Goal: Transaction & Acquisition: Purchase product/service

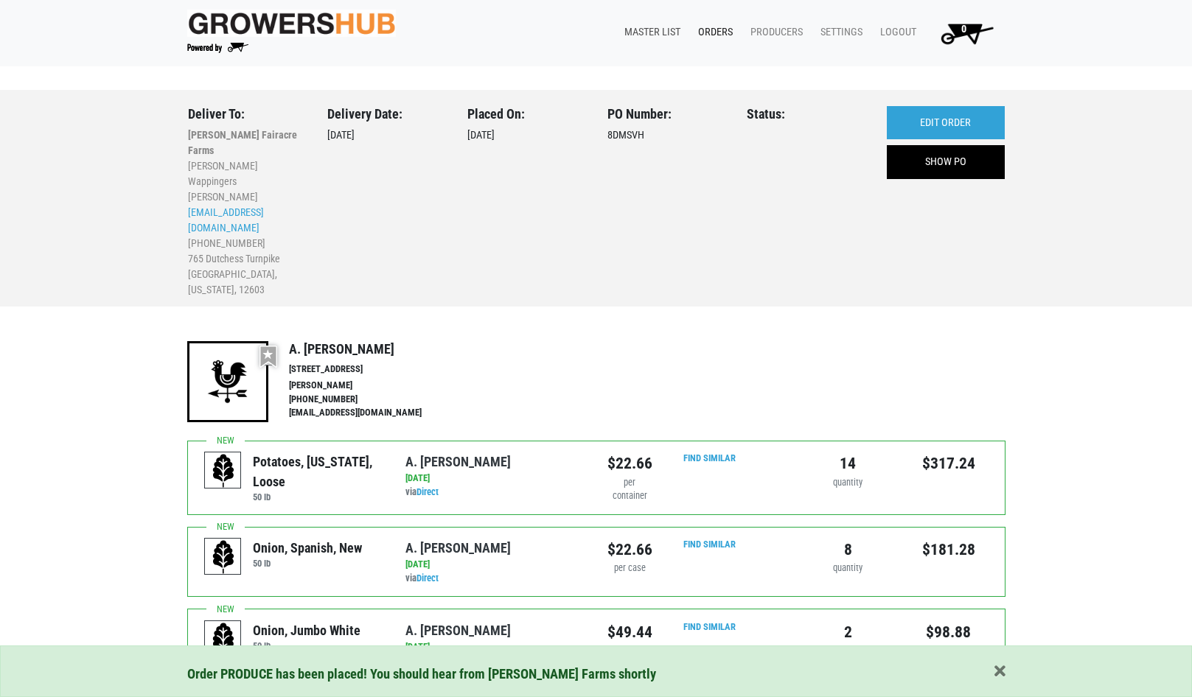
click at [668, 28] on link "Master List" at bounding box center [649, 32] width 74 height 28
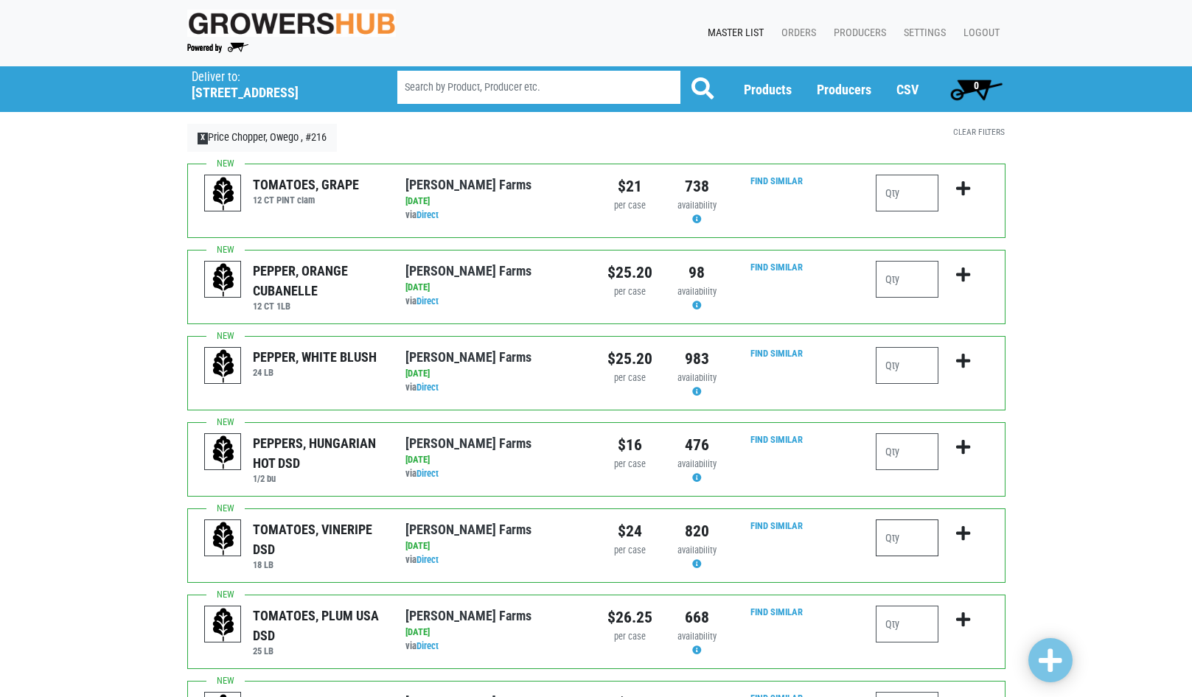
click at [924, 534] on input "number" at bounding box center [907, 538] width 63 height 37
type input "1"
click at [962, 534] on icon "submit" at bounding box center [963, 534] width 14 height 16
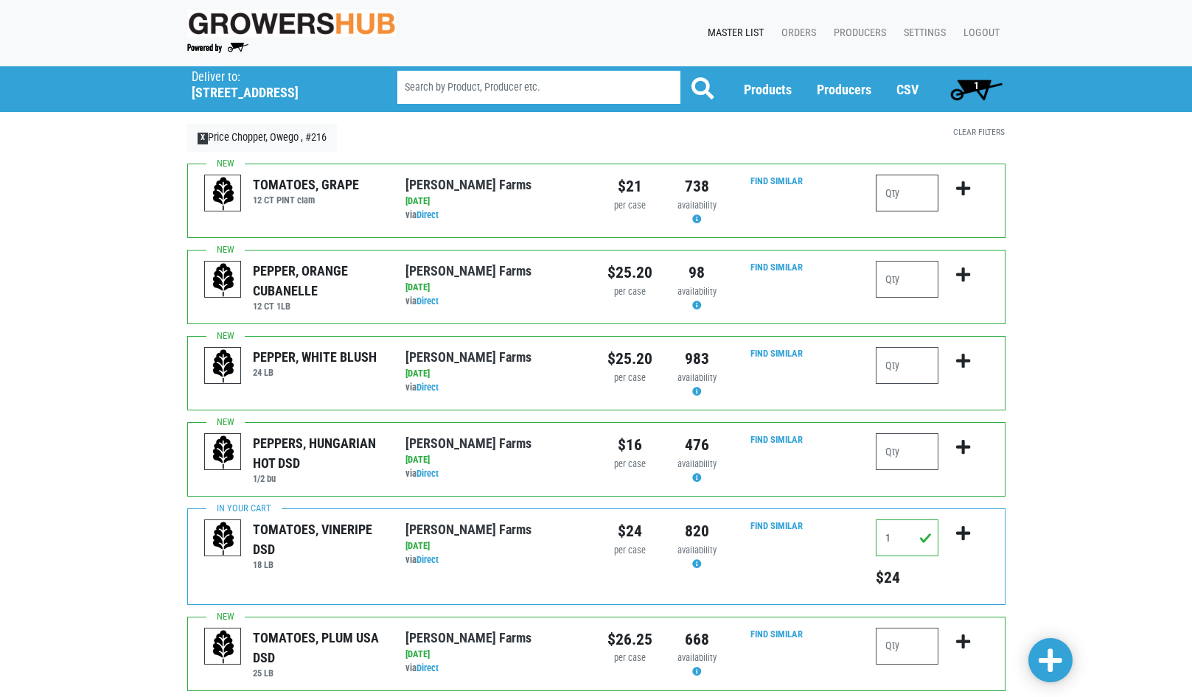
click at [913, 194] on input "number" at bounding box center [907, 193] width 63 height 37
type input "3"
click at [965, 188] on icon "submit" at bounding box center [963, 189] width 14 height 16
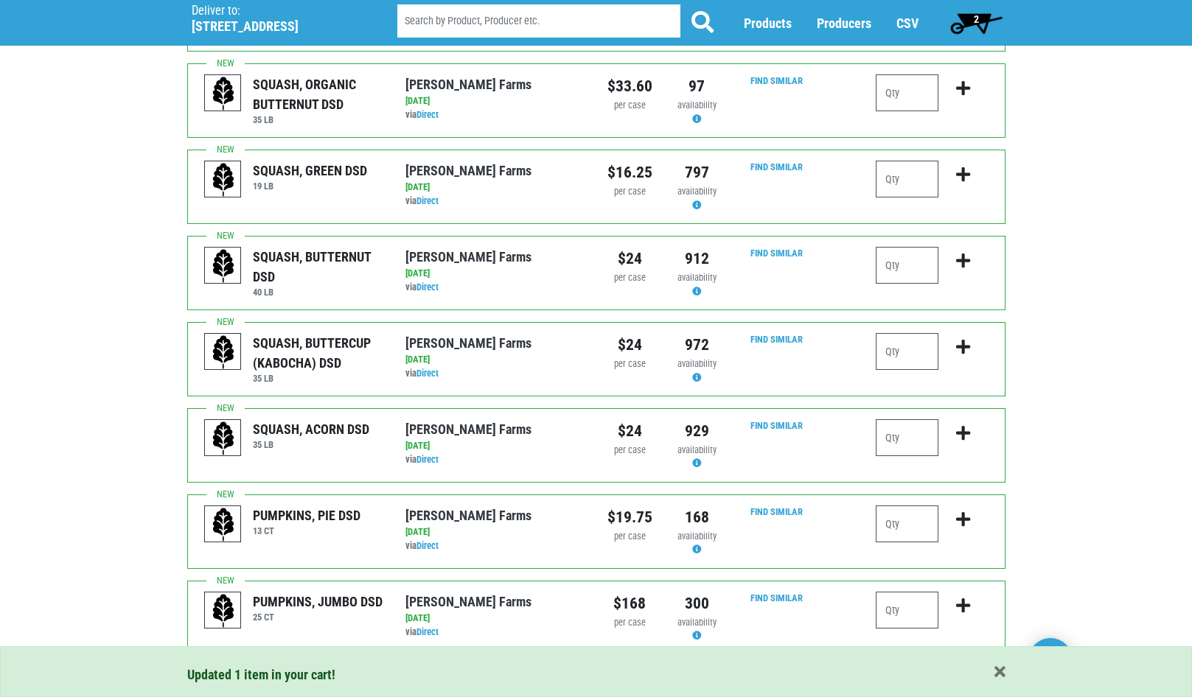
scroll to position [1316, 0]
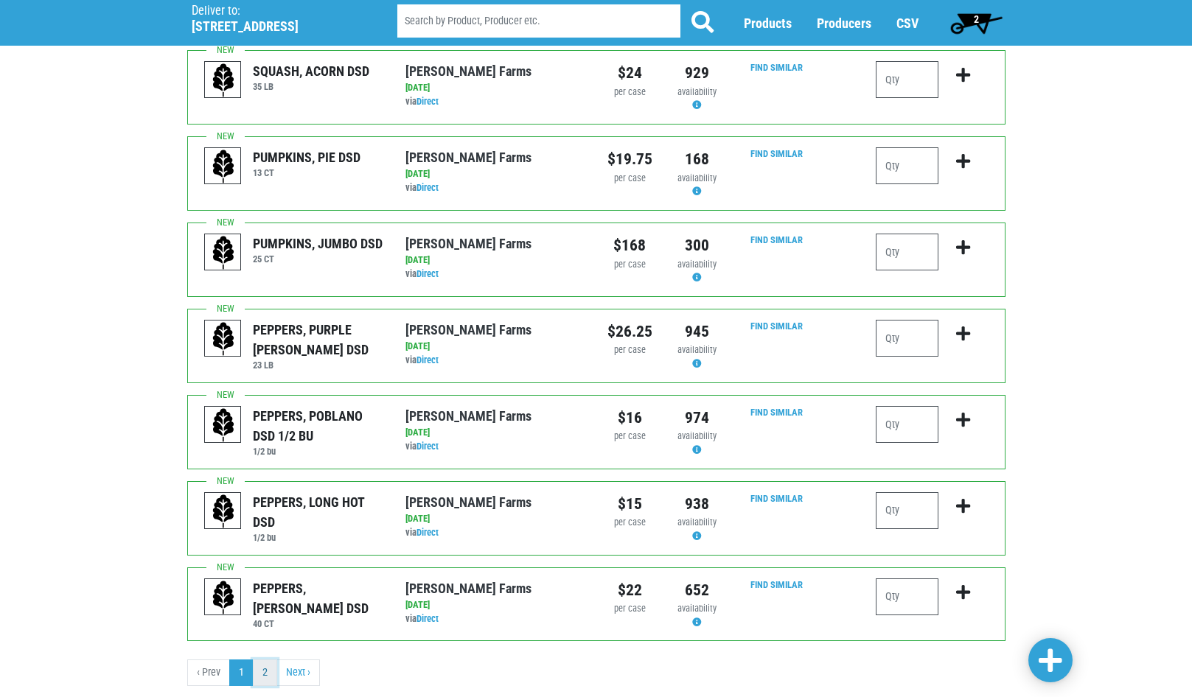
click at [265, 660] on link "2" at bounding box center [265, 673] width 24 height 27
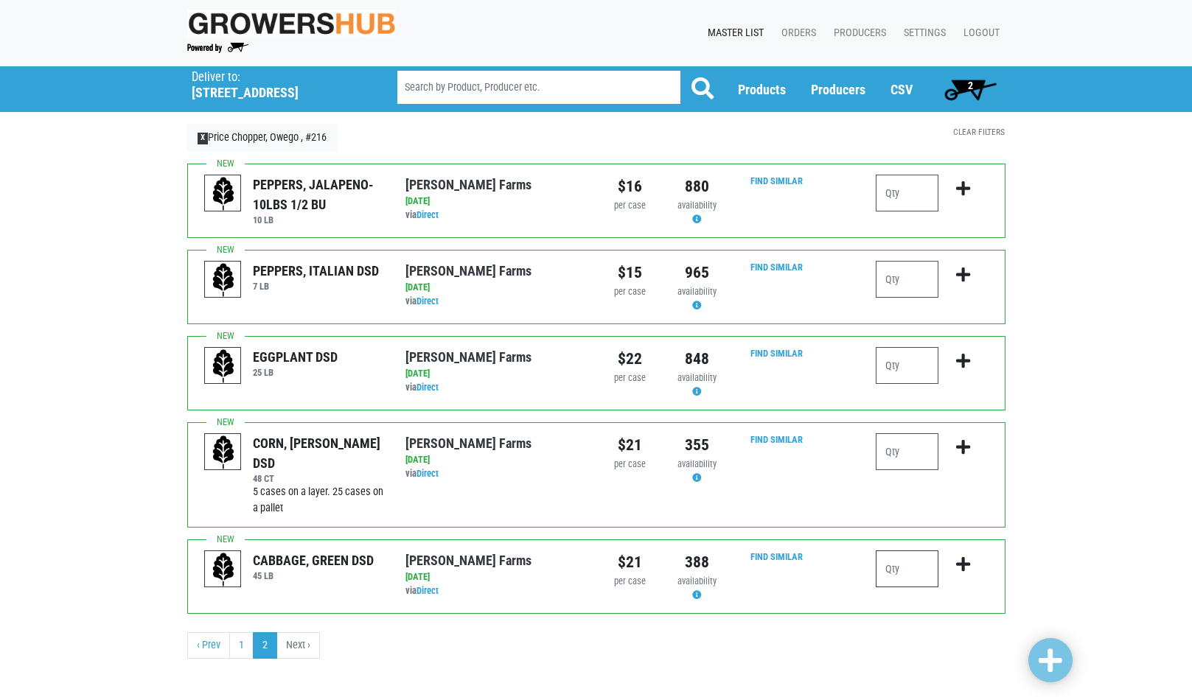
click at [907, 574] on input "number" at bounding box center [907, 569] width 63 height 37
type input "1"
click at [907, 450] on input "number" at bounding box center [907, 451] width 63 height 37
click at [968, 564] on icon "submit" at bounding box center [963, 564] width 14 height 16
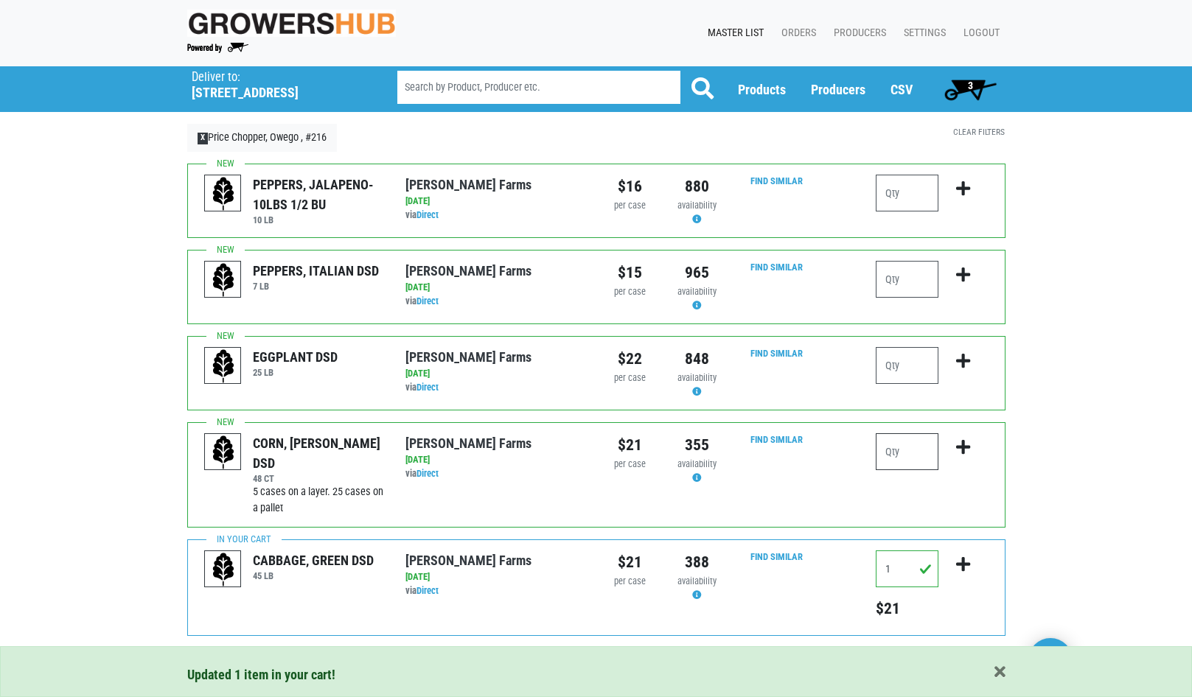
click at [912, 456] on input "number" at bounding box center [907, 451] width 63 height 37
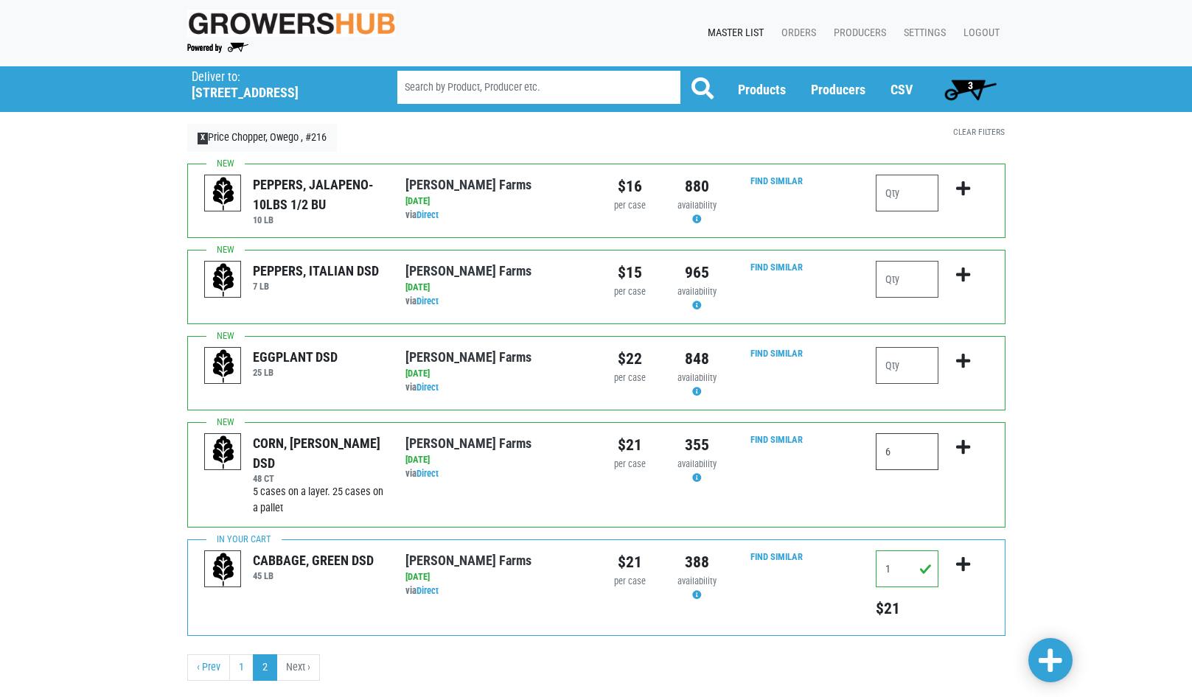
type input "6"
click at [958, 446] on icon "submit" at bounding box center [963, 447] width 14 height 16
click at [907, 372] on input "number" at bounding box center [907, 365] width 63 height 37
type input "1"
click at [963, 363] on icon "submit" at bounding box center [963, 361] width 14 height 16
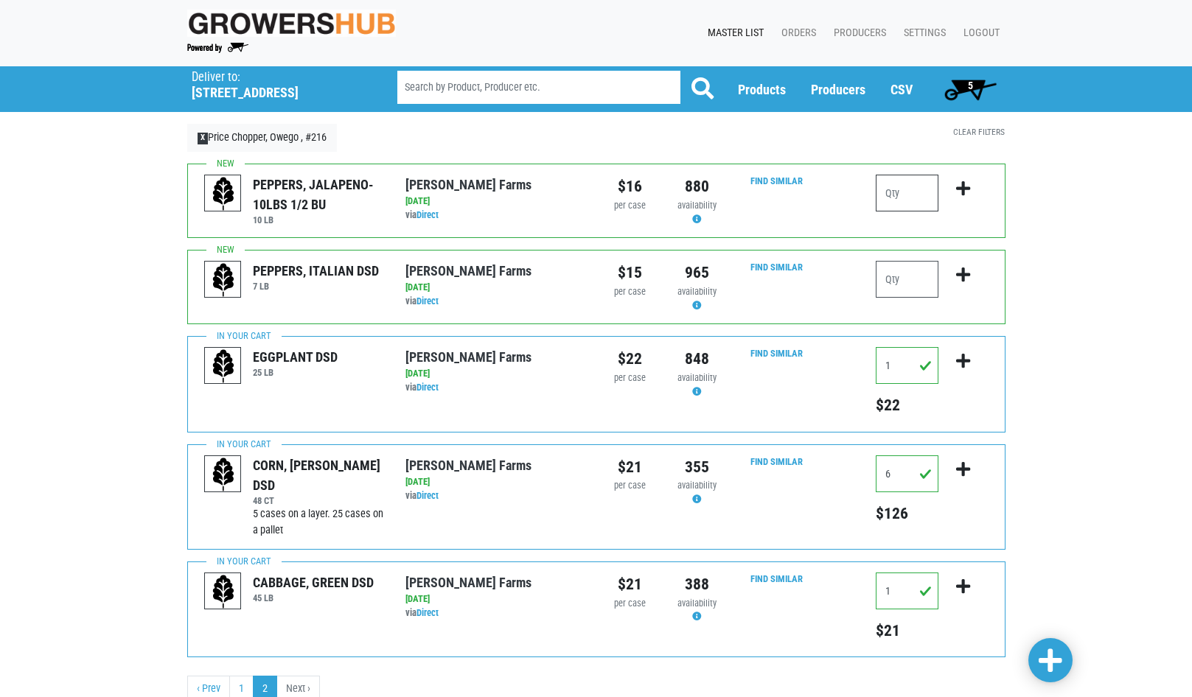
click at [912, 192] on input "number" at bounding box center [907, 193] width 63 height 37
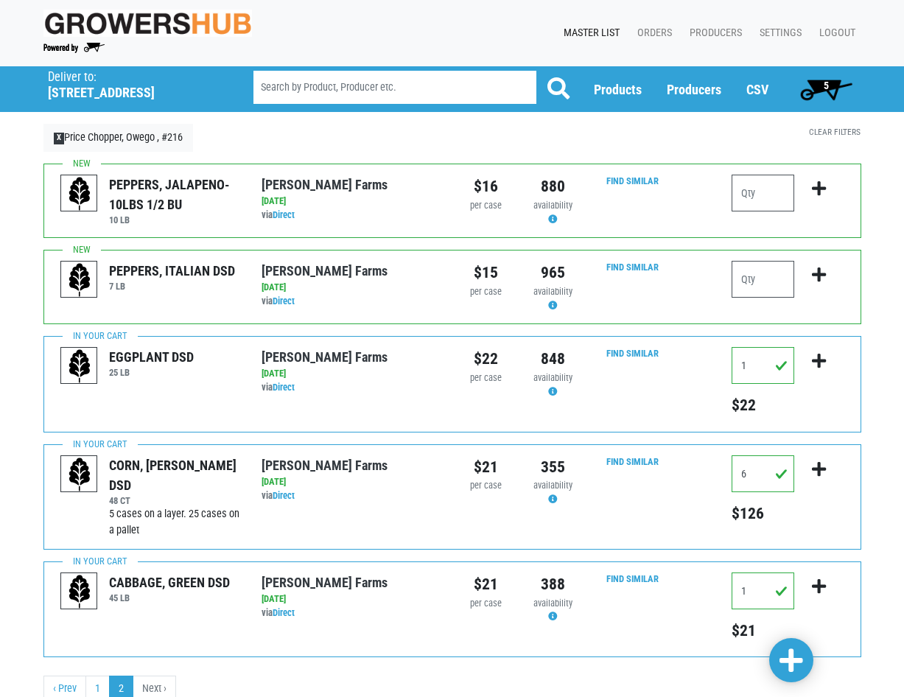
click at [874, 203] on div "Deliver To Price Chopper, Owego , #216 ([STREET_ADDRESS]) Deliver to: [STREET_A…" at bounding box center [452, 390] width 904 height 648
click at [95, 684] on link "1" at bounding box center [97, 689] width 24 height 27
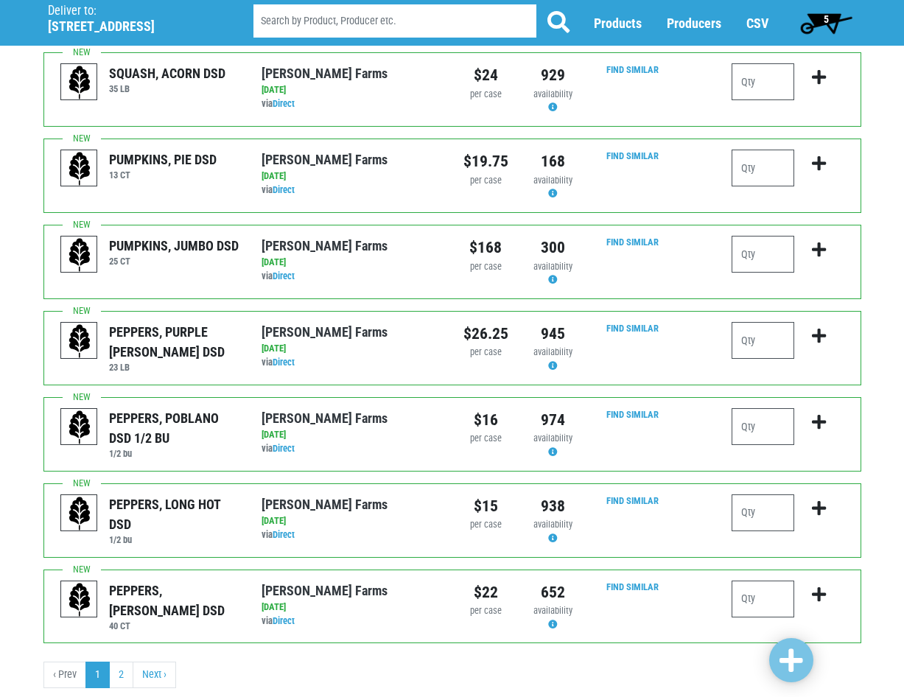
scroll to position [1316, 0]
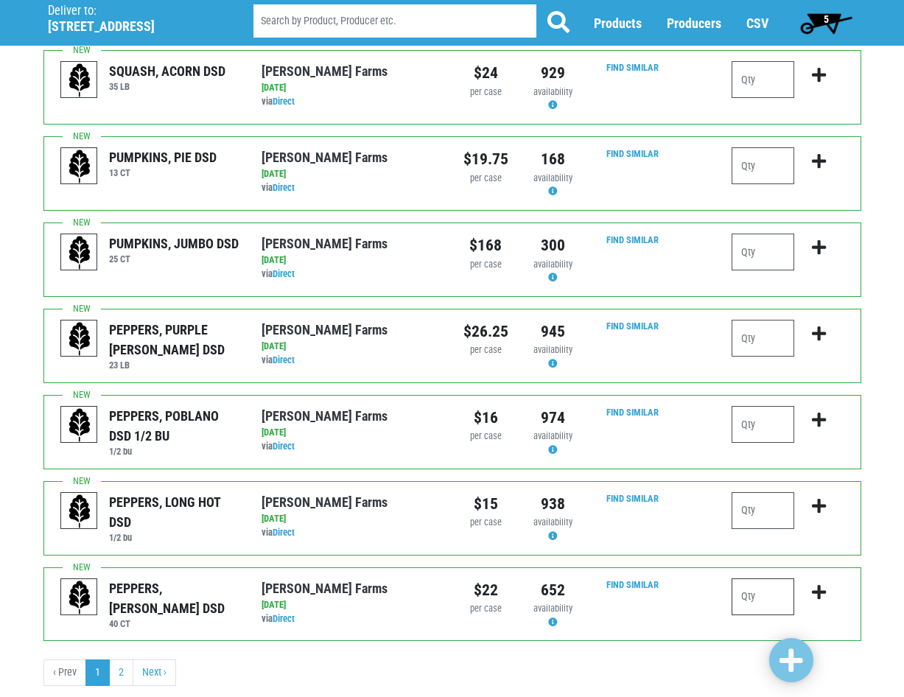
click at [760, 579] on input "number" at bounding box center [763, 597] width 63 height 37
type input "2"
click at [813, 584] on icon "submit" at bounding box center [819, 592] width 14 height 16
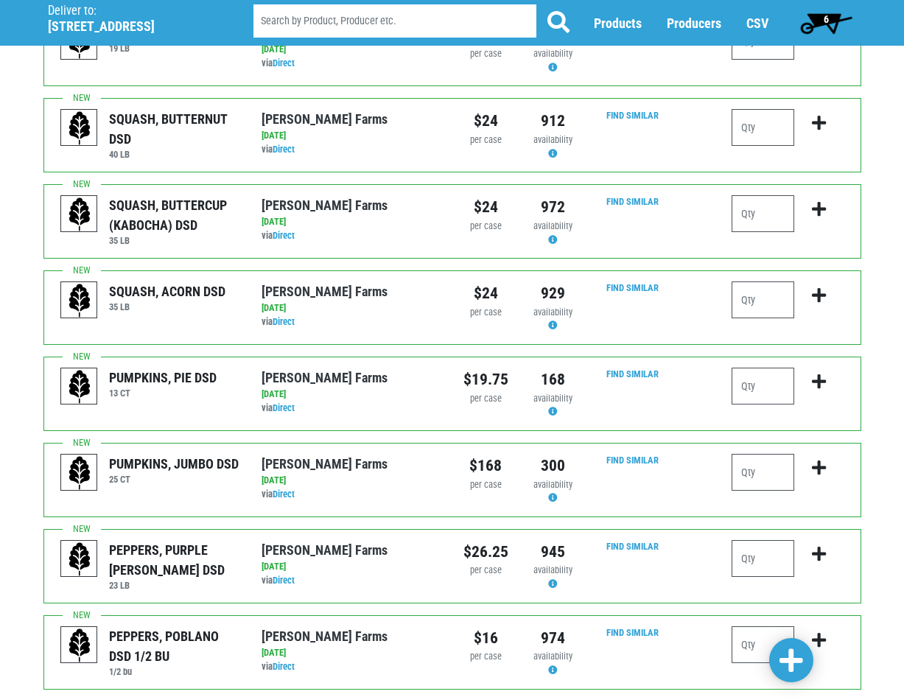
scroll to position [1095, 0]
click at [777, 110] on input "number" at bounding box center [763, 128] width 63 height 37
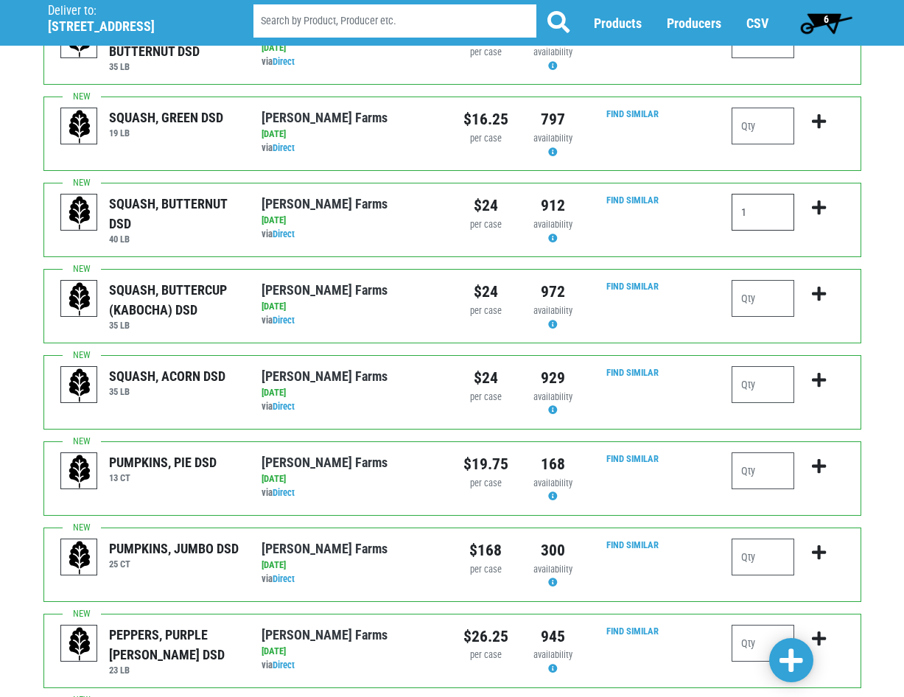
scroll to position [800, 0]
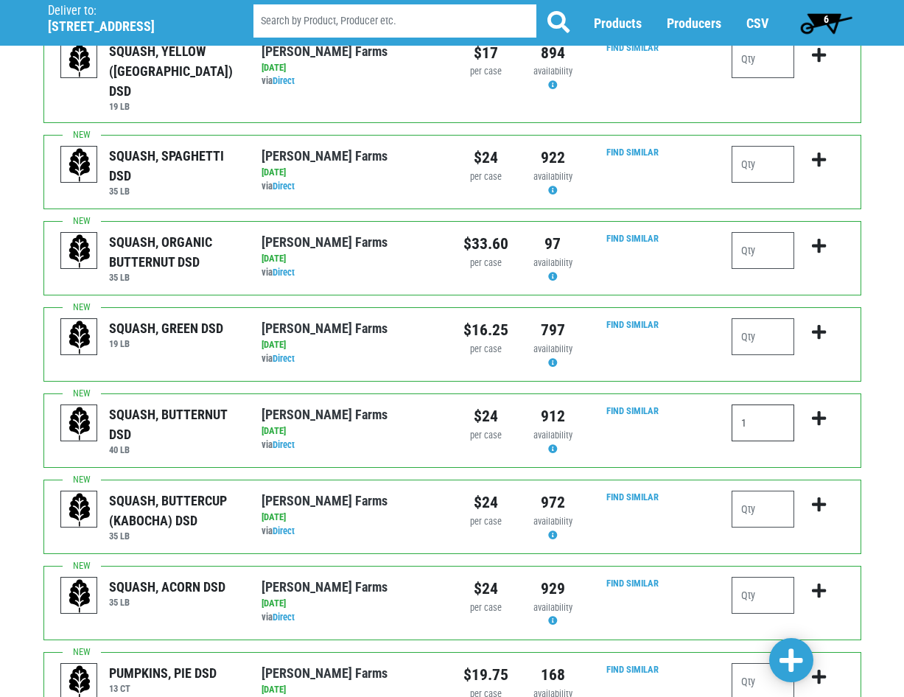
type input "1"
click at [823, 411] on icon "submit" at bounding box center [819, 419] width 14 height 16
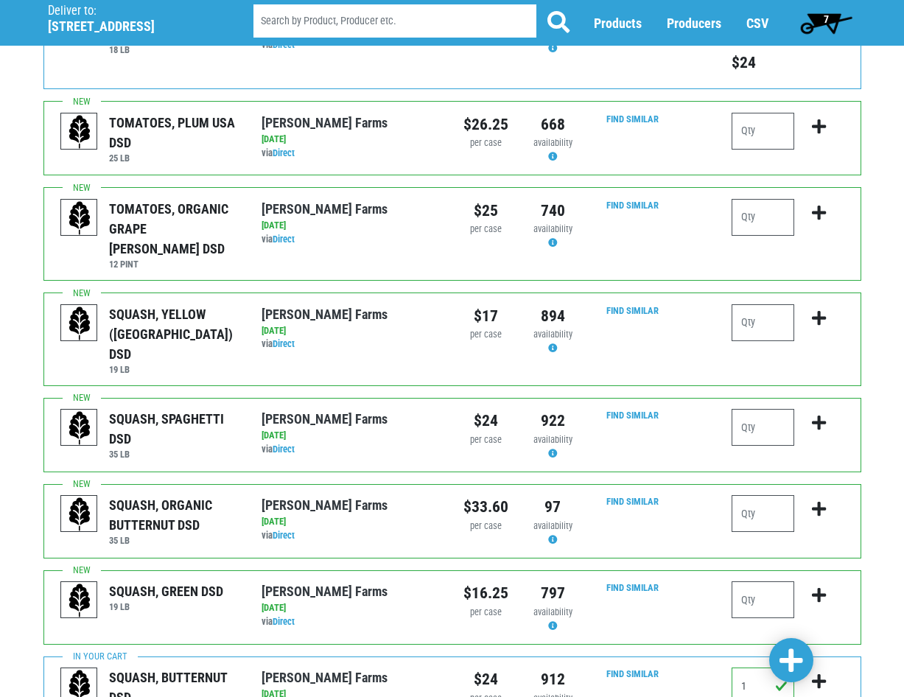
scroll to position [506, 0]
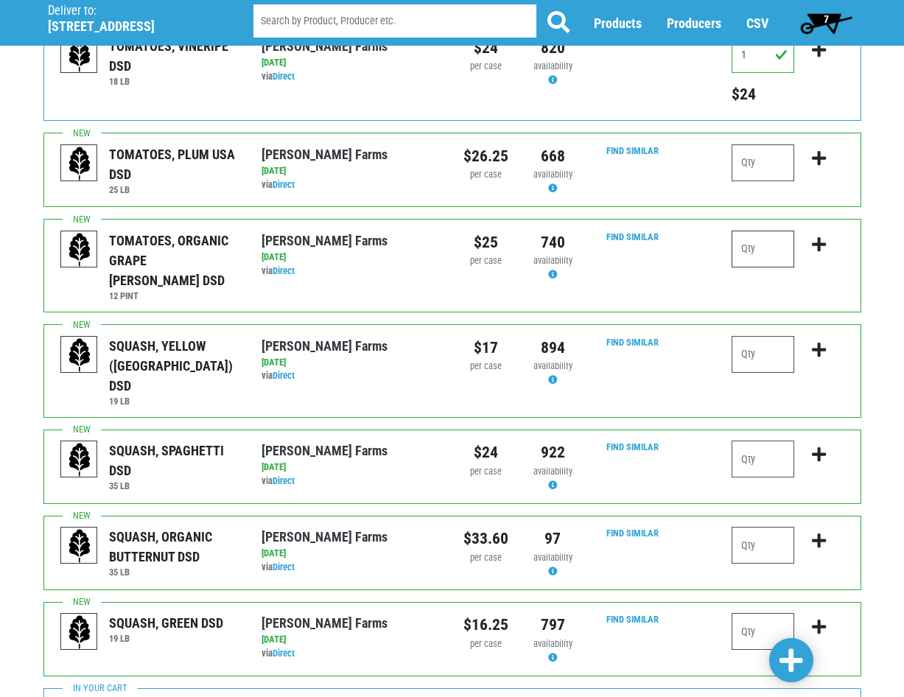
click at [764, 254] on input "number" at bounding box center [763, 249] width 63 height 37
click at [763, 254] on input "number" at bounding box center [763, 249] width 63 height 37
type input "1"
click at [819, 242] on icon "submit" at bounding box center [819, 245] width 14 height 16
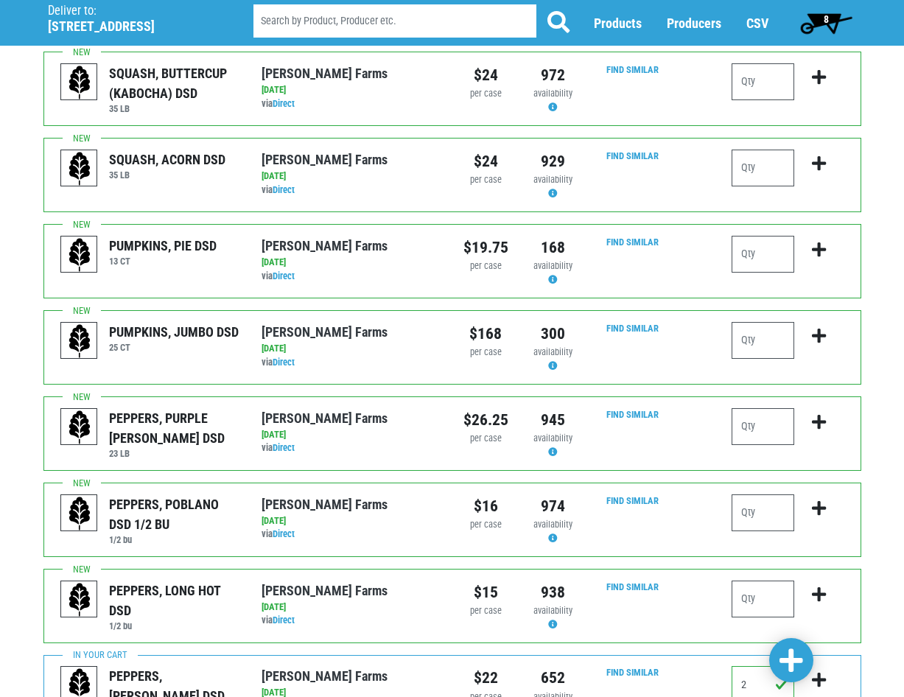
scroll to position [1382, 0]
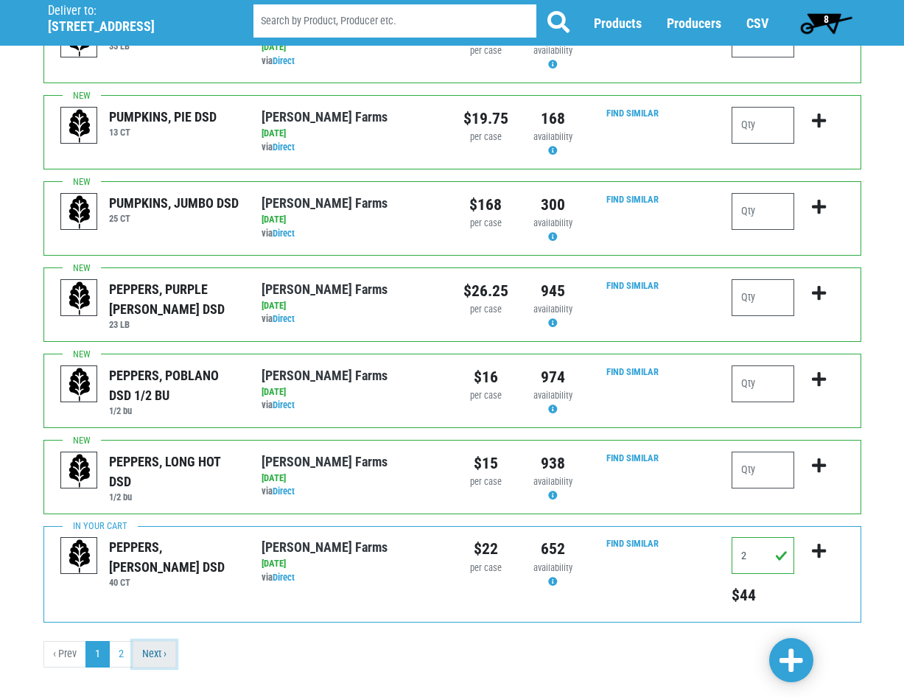
click at [152, 641] on link "Next ›" at bounding box center [154, 654] width 43 height 27
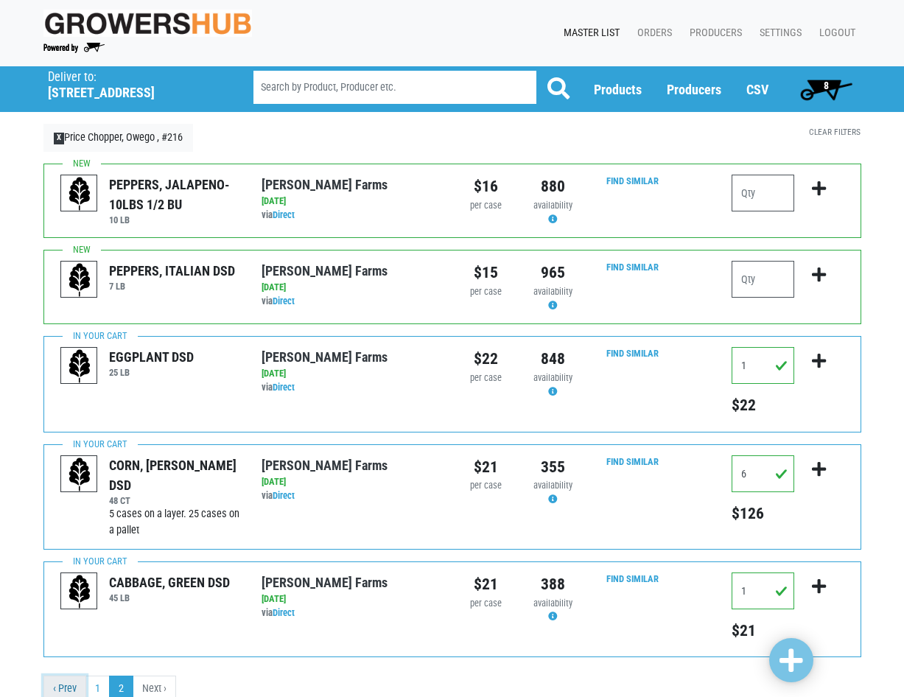
click at [62, 691] on link "‹ Prev" at bounding box center [64, 689] width 43 height 27
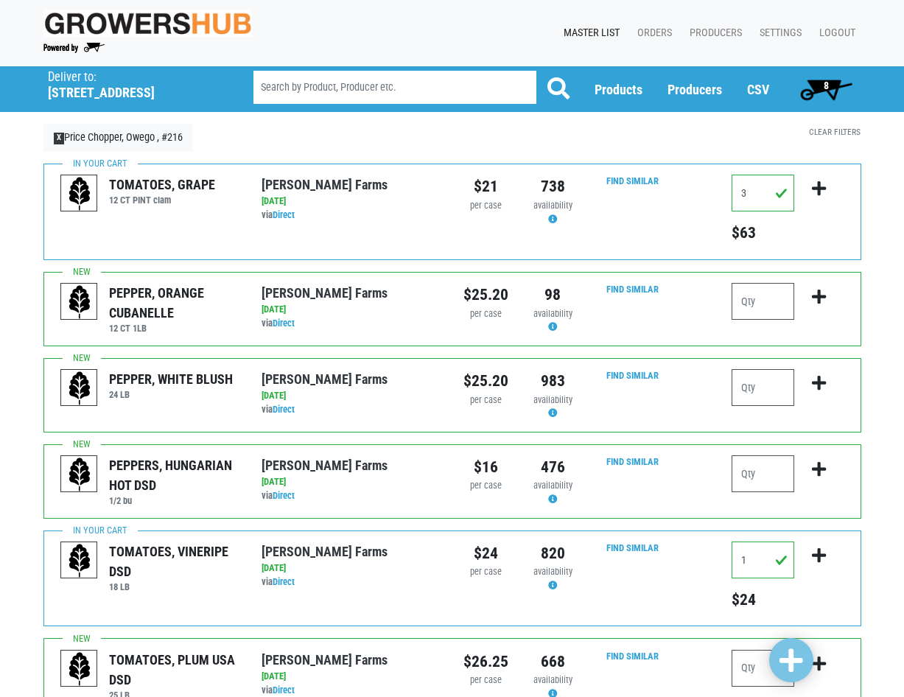
click at [817, 86] on span "8" at bounding box center [827, 88] width 66 height 29
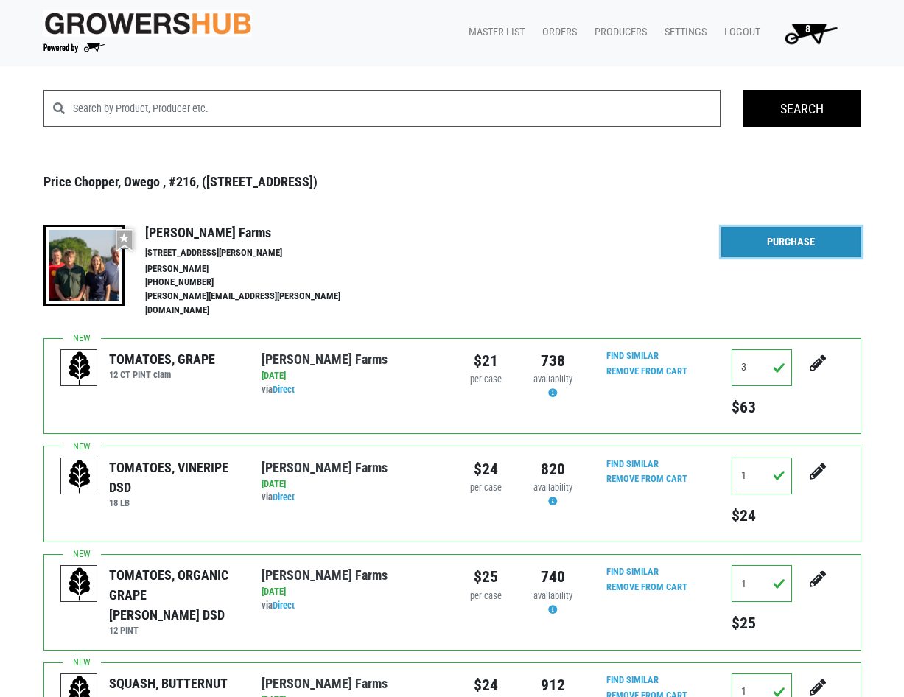
click at [823, 238] on link "Purchase" at bounding box center [792, 242] width 140 height 31
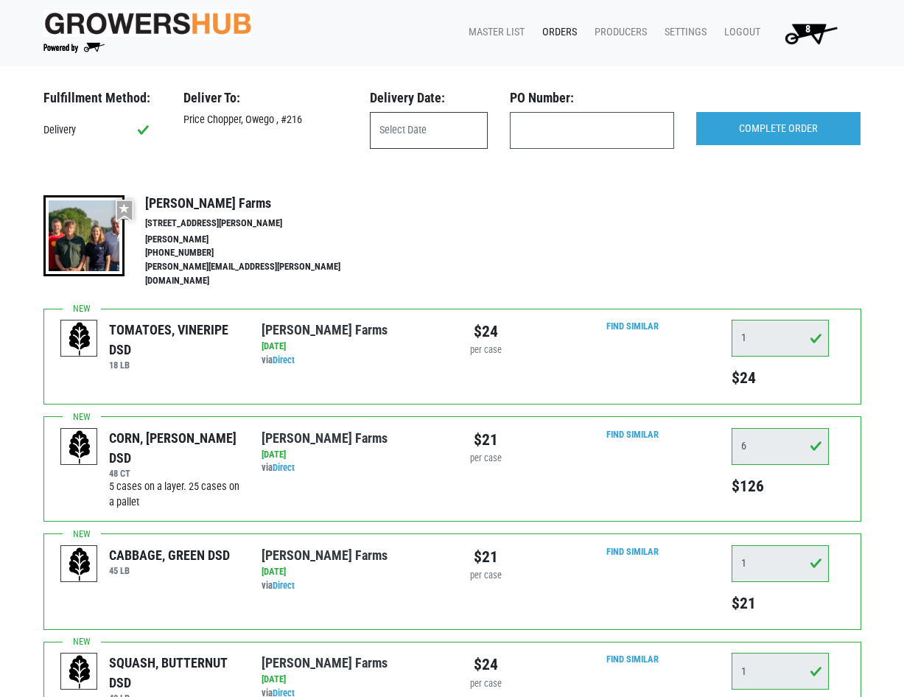
click at [438, 137] on input "text" at bounding box center [429, 130] width 118 height 37
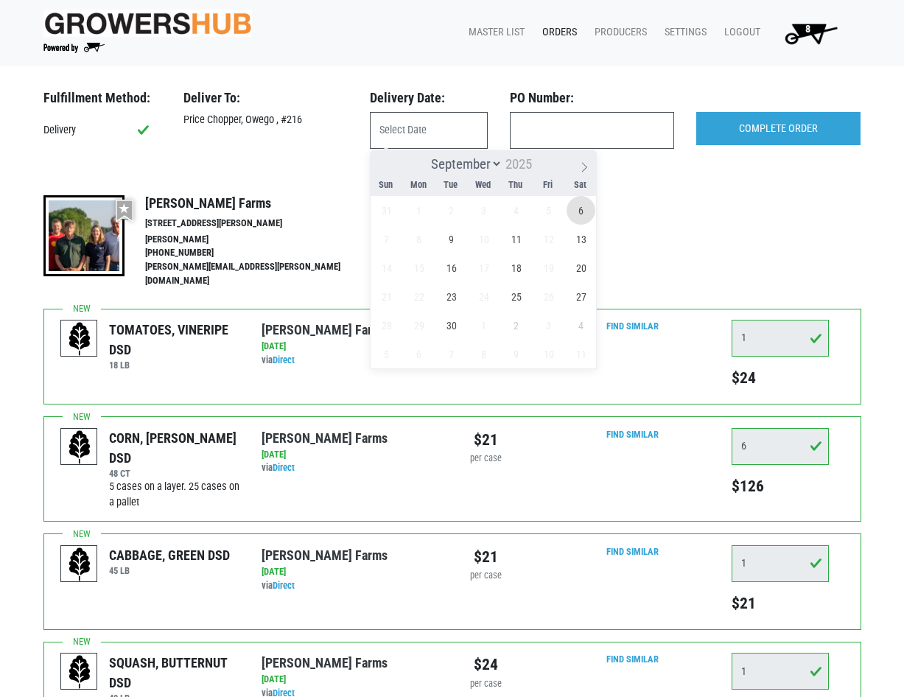
click at [578, 211] on span "6" at bounding box center [581, 210] width 29 height 29
type input "[DATE]"
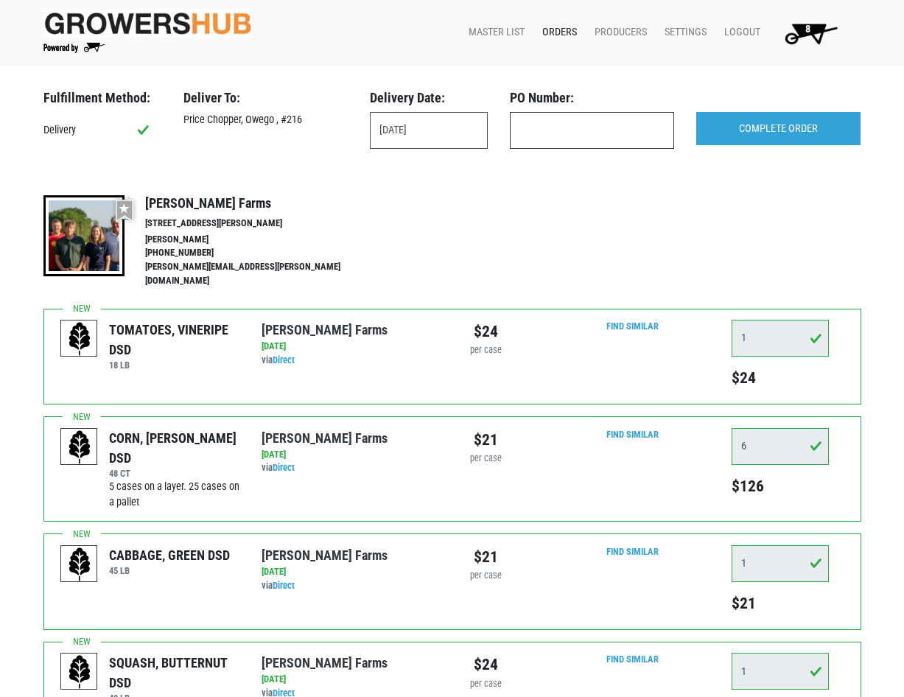
click at [613, 136] on input "text" at bounding box center [592, 130] width 164 height 37
type input "produce"
click at [767, 130] on input "COMPLETE ORDER" at bounding box center [779, 129] width 164 height 34
